Goal: Task Accomplishment & Management: Complete application form

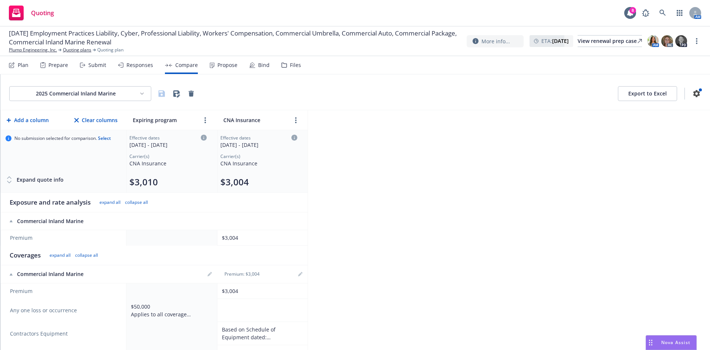
scroll to position [873, 0]
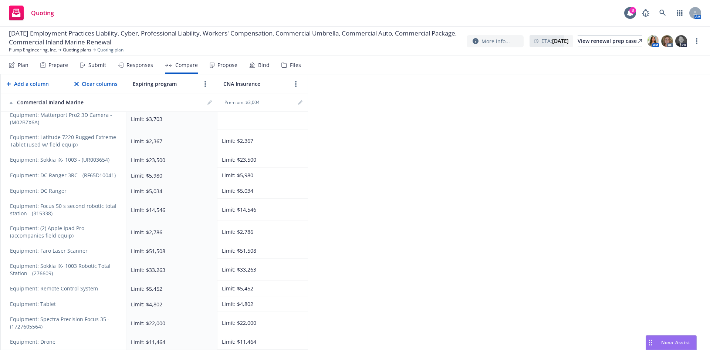
click at [88, 65] on div "Submit" at bounding box center [97, 65] width 18 height 6
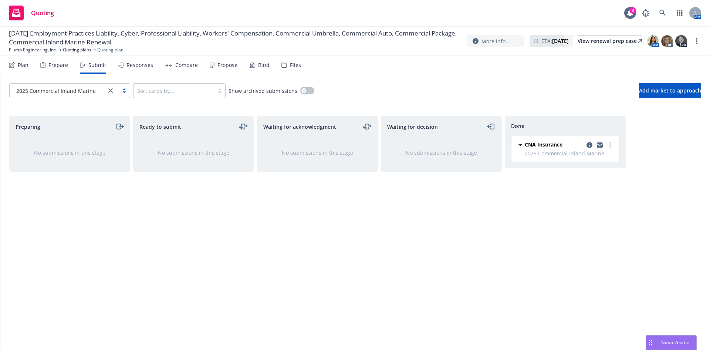
click at [107, 91] on link "close" at bounding box center [110, 90] width 9 height 9
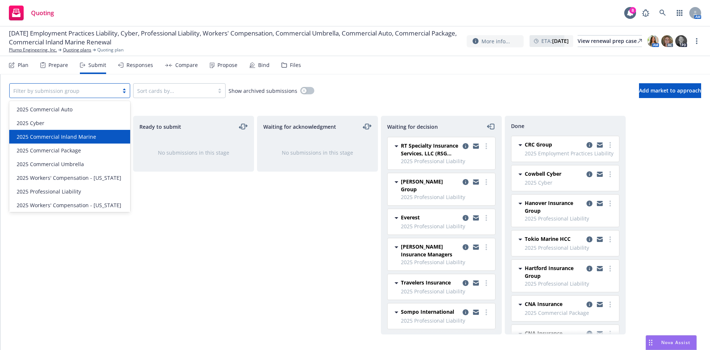
scroll to position [15, 0]
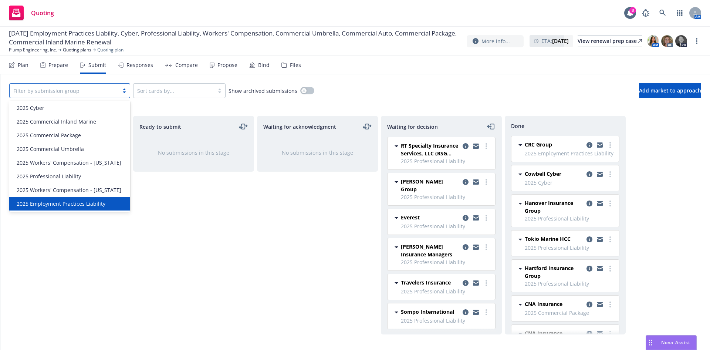
click at [89, 204] on span "2025 Employment Practices Liability" at bounding box center [61, 204] width 89 height 8
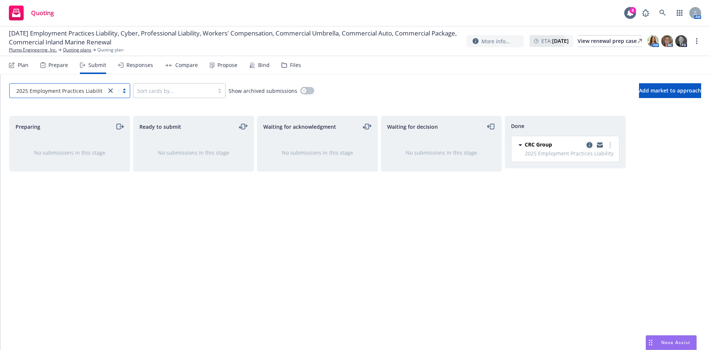
click at [589, 147] on icon "copy logging email" at bounding box center [590, 145] width 6 height 6
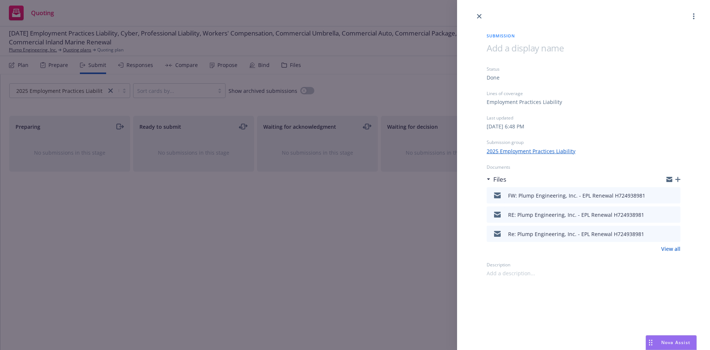
click at [675, 193] on icon "preview file" at bounding box center [674, 194] width 7 height 5
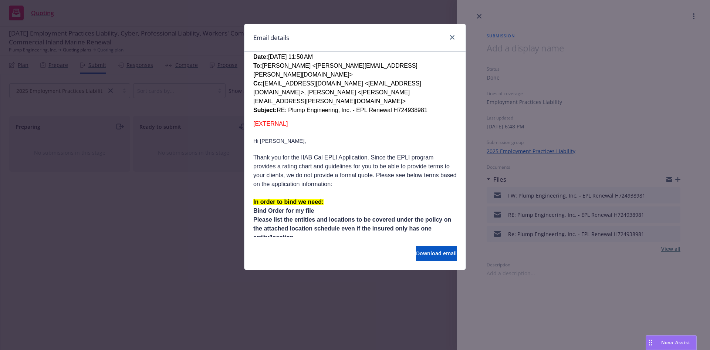
scroll to position [278, 0]
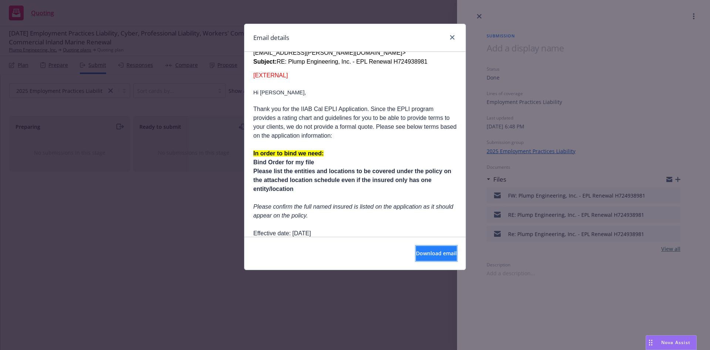
click at [416, 251] on span "Download email" at bounding box center [436, 253] width 41 height 7
click at [451, 36] on icon "close" at bounding box center [452, 37] width 4 height 4
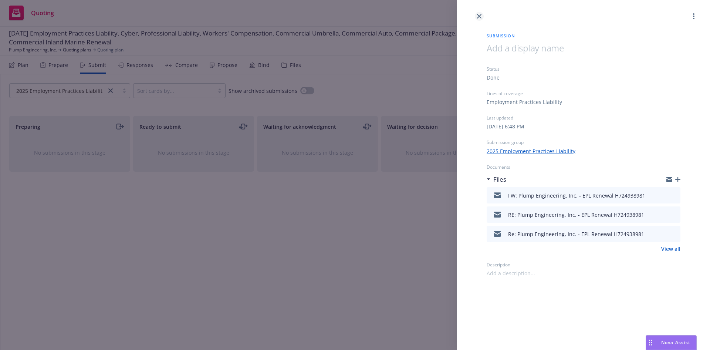
click at [479, 19] on link "close" at bounding box center [479, 16] width 9 height 9
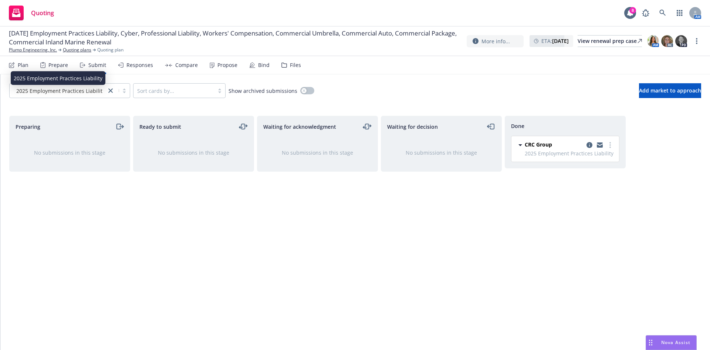
click at [93, 88] on span "2025 Employment Practices Liability" at bounding box center [60, 91] width 89 height 8
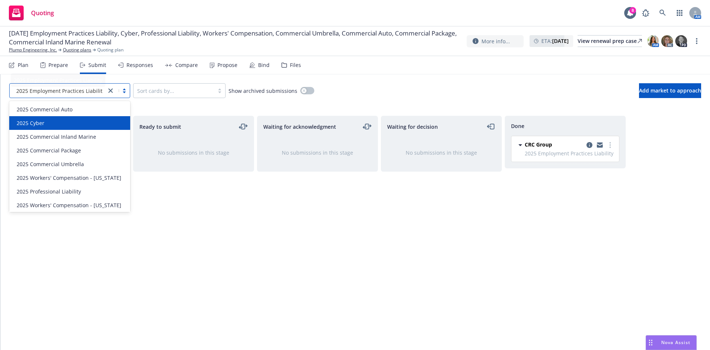
click at [37, 118] on div "2025 Cyber" at bounding box center [69, 123] width 121 height 14
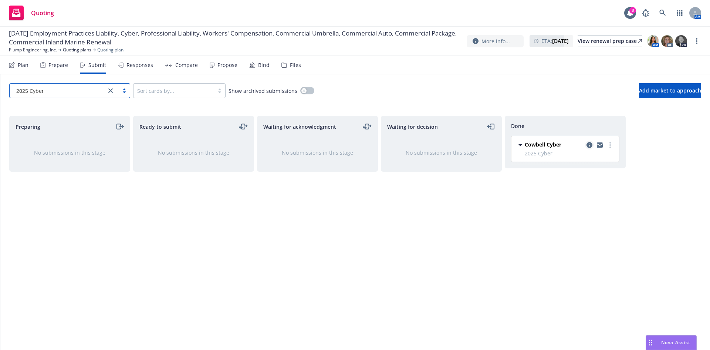
click at [591, 144] on icon "copy logging email" at bounding box center [590, 145] width 6 height 6
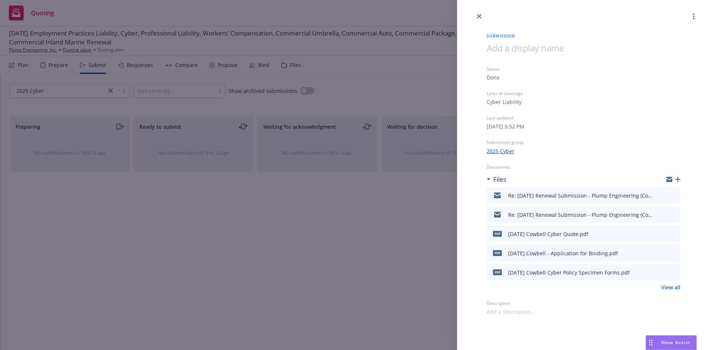
click at [676, 233] on icon "preview file" at bounding box center [674, 233] width 7 height 5
click at [478, 16] on icon "close" at bounding box center [479, 16] width 4 height 4
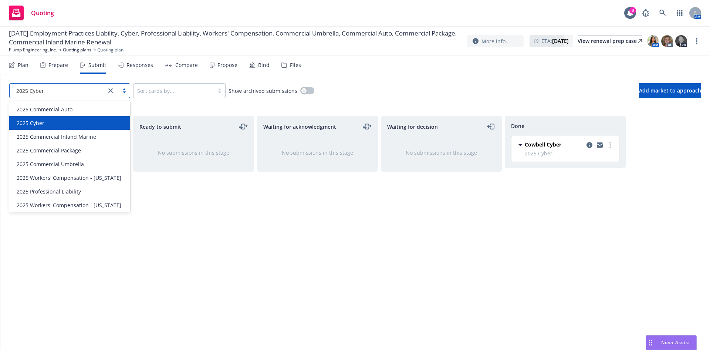
click at [104, 89] on div "2025 Cyber" at bounding box center [58, 91] width 97 height 12
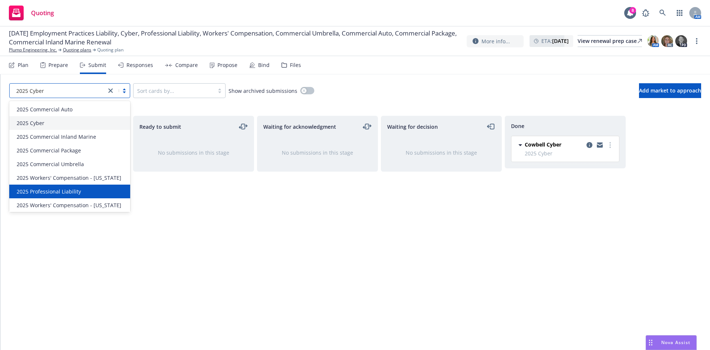
click at [77, 188] on span "2025 Professional Liability" at bounding box center [49, 192] width 64 height 8
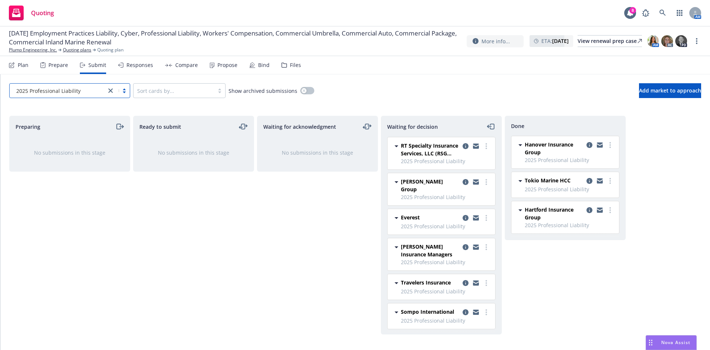
click at [130, 68] on div "Responses" at bounding box center [140, 65] width 27 height 6
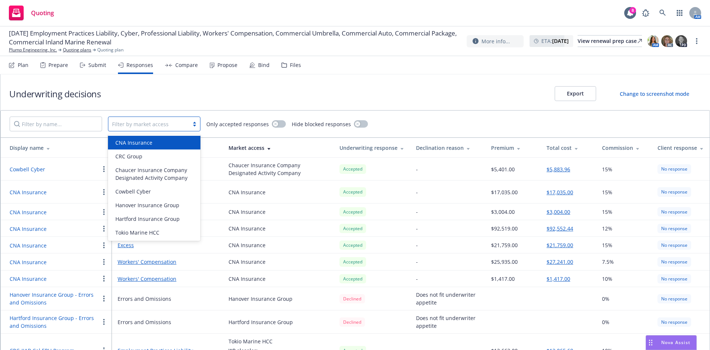
click at [159, 120] on div at bounding box center [148, 124] width 73 height 9
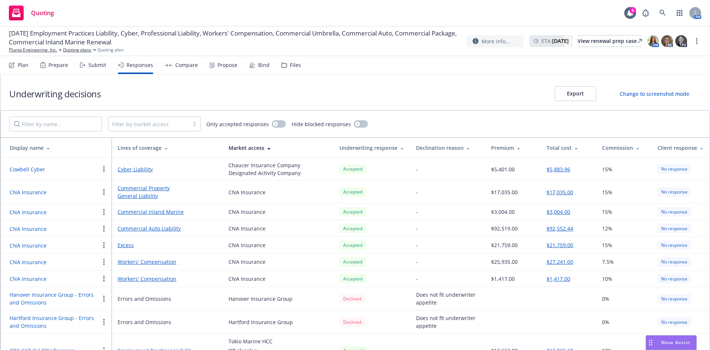
drag, startPoint x: 233, startPoint y: 97, endPoint x: 211, endPoint y: 123, distance: 34.4
click at [234, 96] on div "Underwriting decisions Export Change to screenshot mode" at bounding box center [355, 92] width 710 height 36
click at [146, 149] on div "Lines of coverage" at bounding box center [167, 148] width 99 height 8
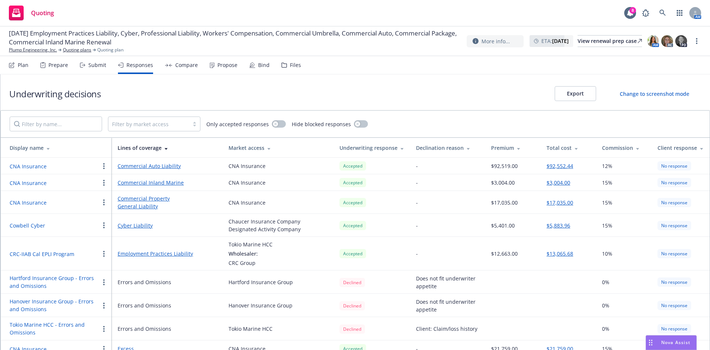
click at [146, 149] on div "Lines of coverage" at bounding box center [167, 148] width 99 height 8
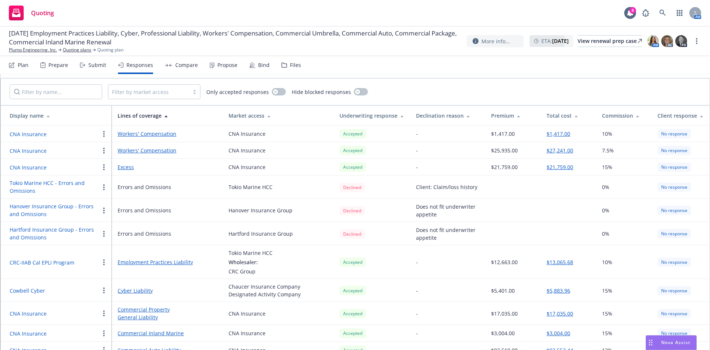
scroll to position [41, 0]
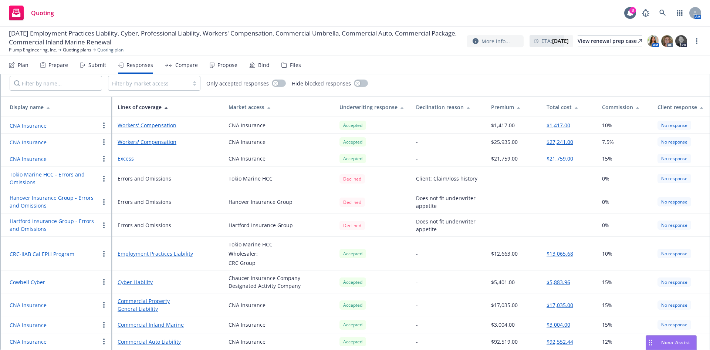
click at [98, 65] on div "Submit" at bounding box center [97, 65] width 18 height 6
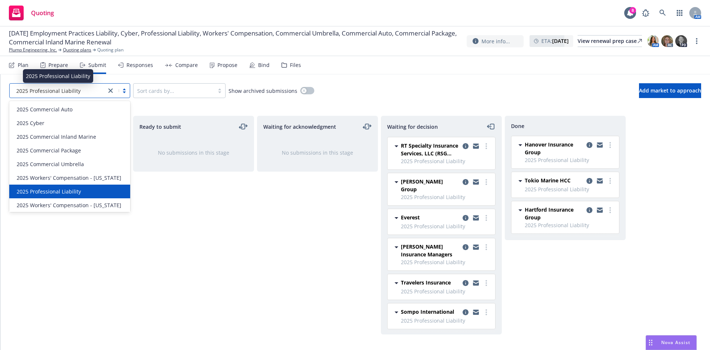
click at [100, 93] on div "2025 Professional Liability" at bounding box center [57, 91] width 89 height 8
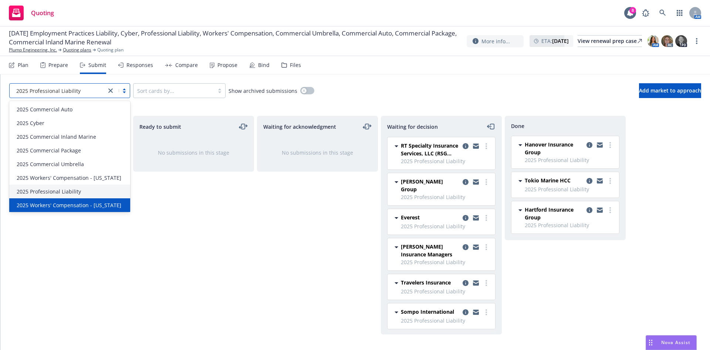
scroll to position [15, 0]
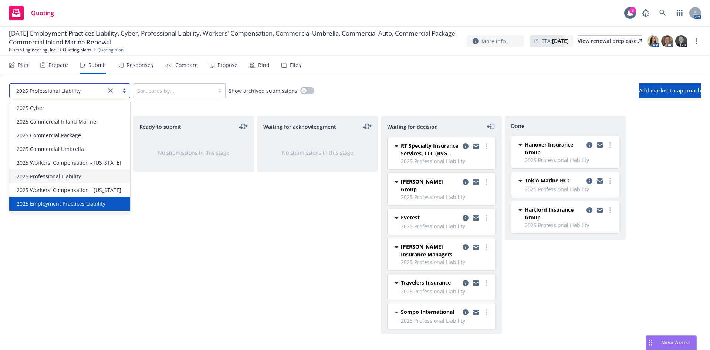
click at [74, 203] on span "2025 Employment Practices Liability" at bounding box center [61, 204] width 89 height 8
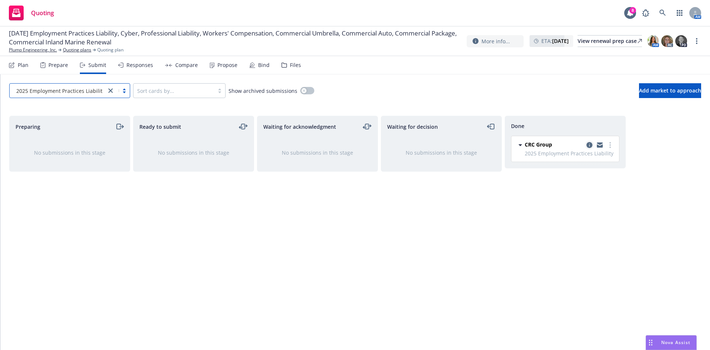
click at [589, 144] on icon "copy logging email" at bounding box center [590, 145] width 6 height 6
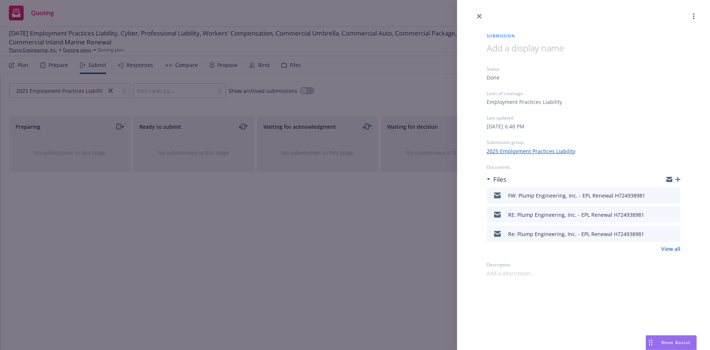
click at [672, 197] on icon "preview file" at bounding box center [674, 194] width 7 height 5
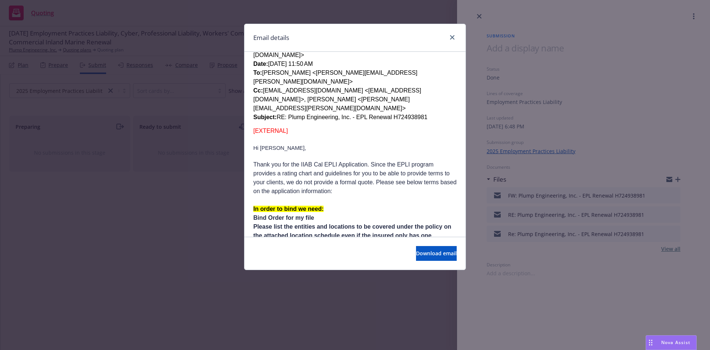
scroll to position [278, 0]
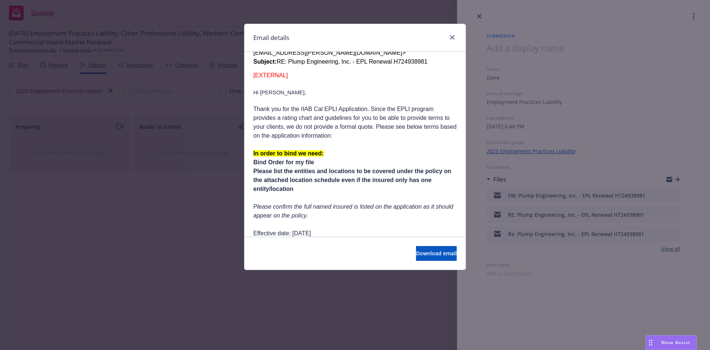
click at [294, 172] on li "Please list the entities and locations to be covered under the policy on the at…" at bounding box center [355, 180] width 204 height 27
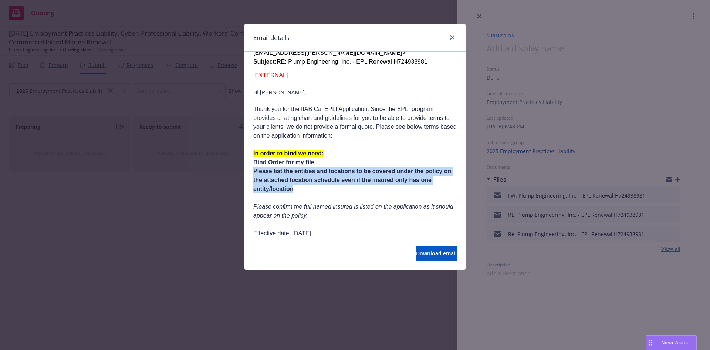
drag, startPoint x: 292, startPoint y: 172, endPoint x: 254, endPoint y: 154, distance: 42.2
click at [254, 168] on span "Please list the entities and locations to be covered under the policy on the at…" at bounding box center [352, 180] width 198 height 24
copy span "Please list the entities and locations to be covered under the policy on the at…"
